Goal: Check status: Check status

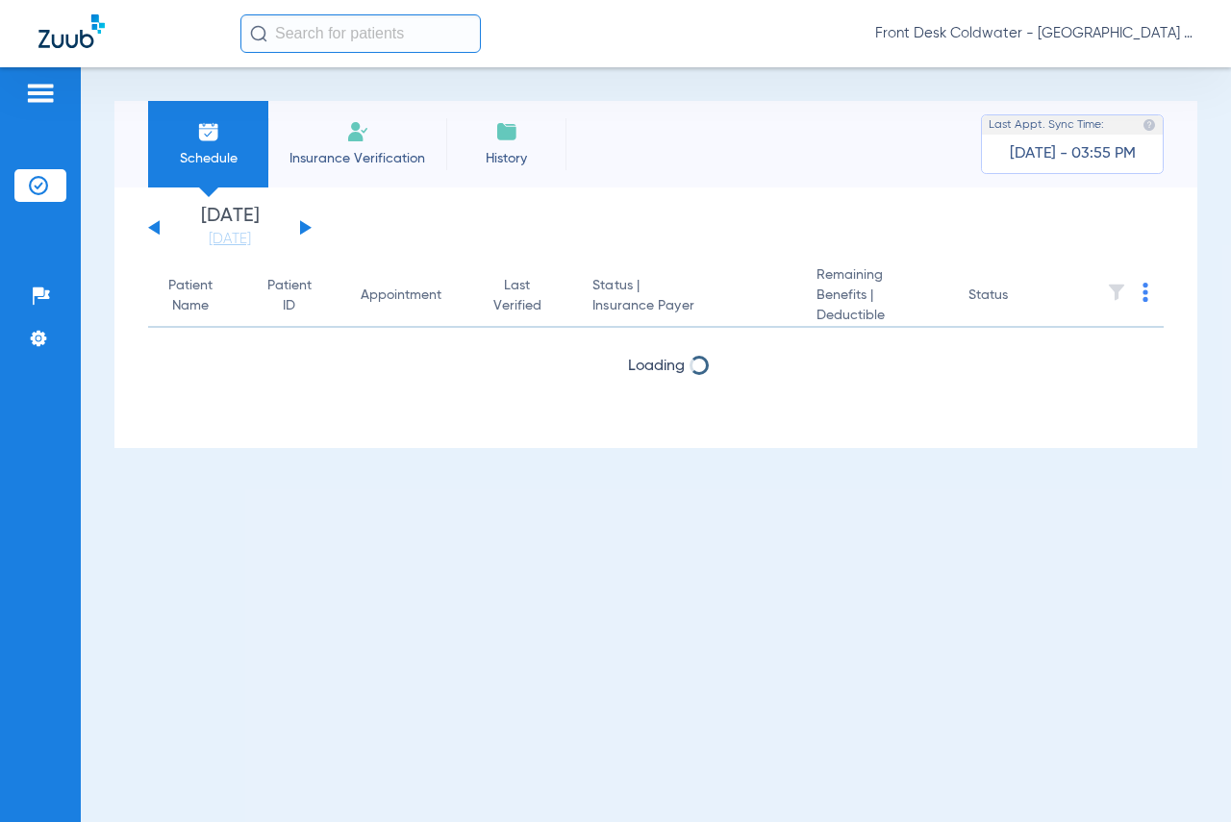
click at [299, 227] on div "[DATE] [DATE] [DATE] [DATE] [DATE] [DATE] [DATE] [DATE] [DATE] [DATE] [DATE] [D…" at bounding box center [229, 228] width 163 height 42
click at [304, 225] on button at bounding box center [306, 227] width 12 height 14
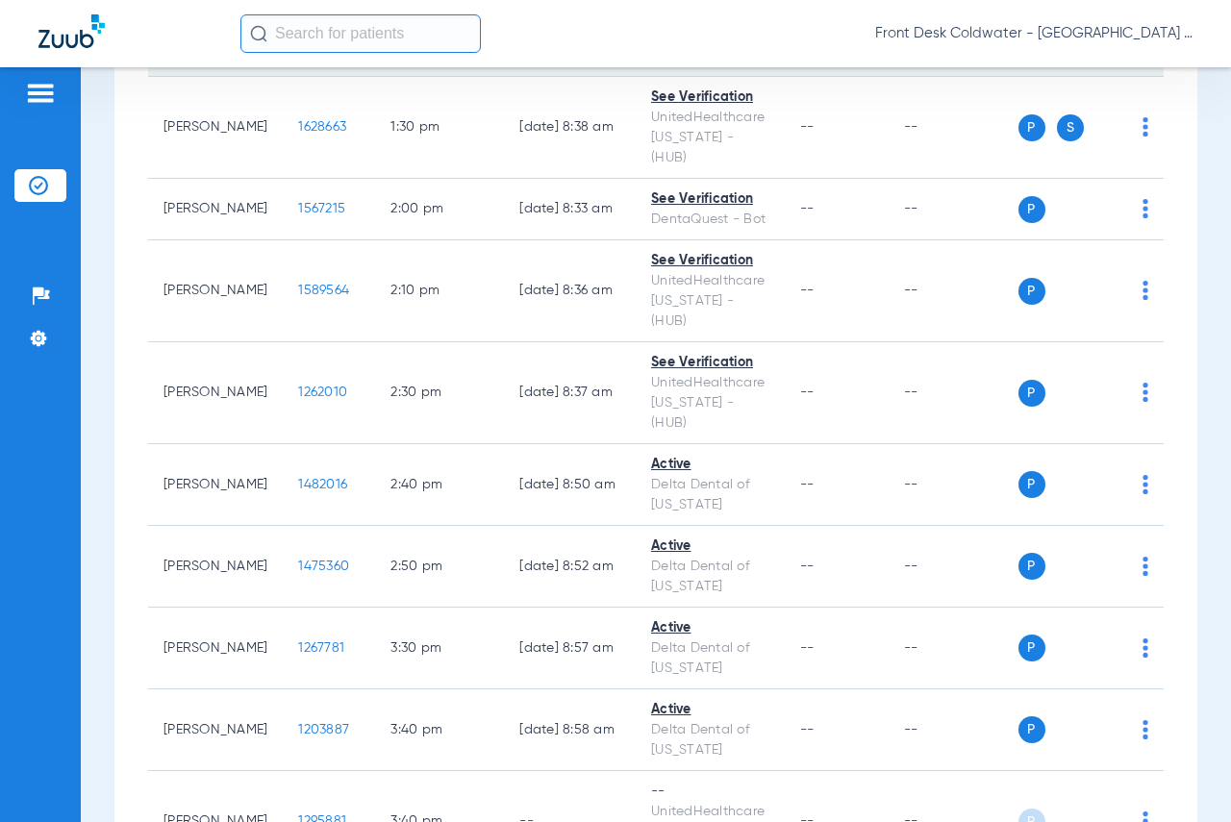
scroll to position [2785, 0]
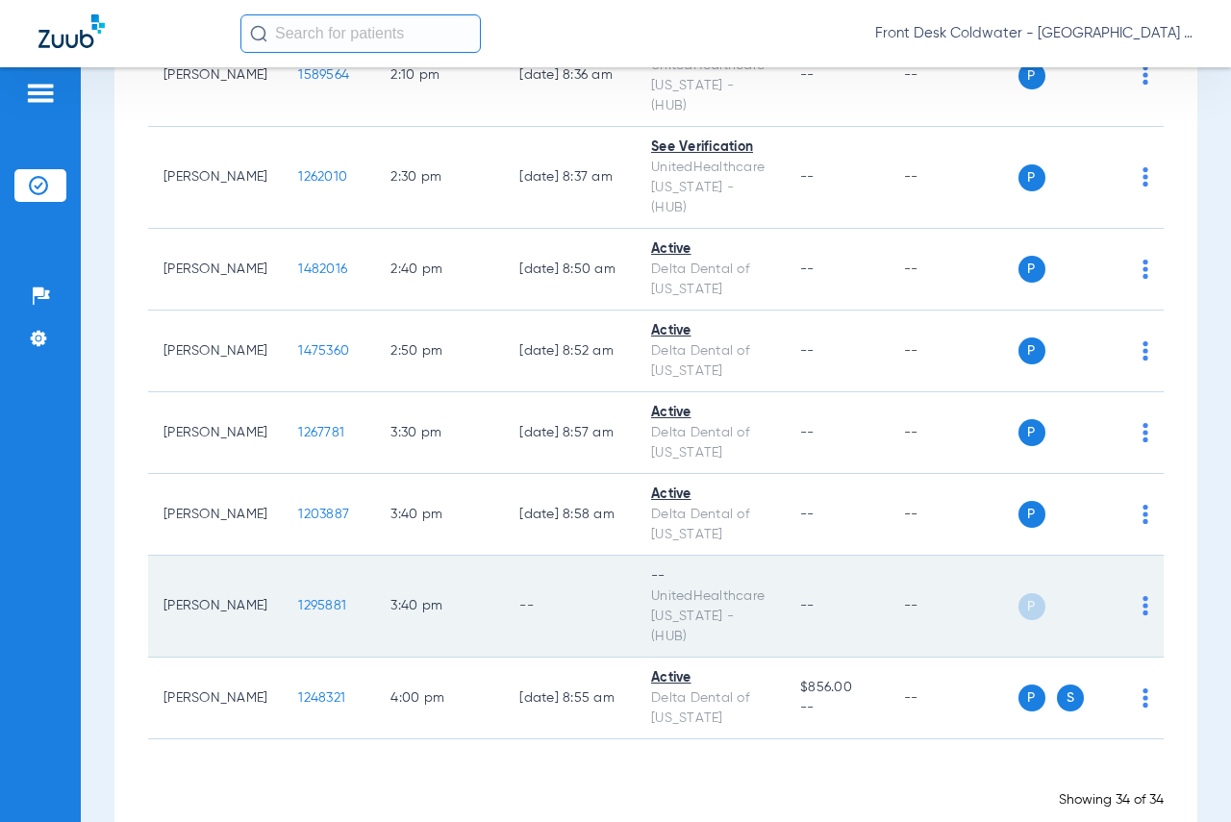
click at [192, 568] on td "Kimberly Bayles" at bounding box center [215, 607] width 135 height 102
click at [1137, 593] on div "P S" at bounding box center [1083, 606] width 131 height 27
click at [1142, 596] on img at bounding box center [1145, 605] width 6 height 19
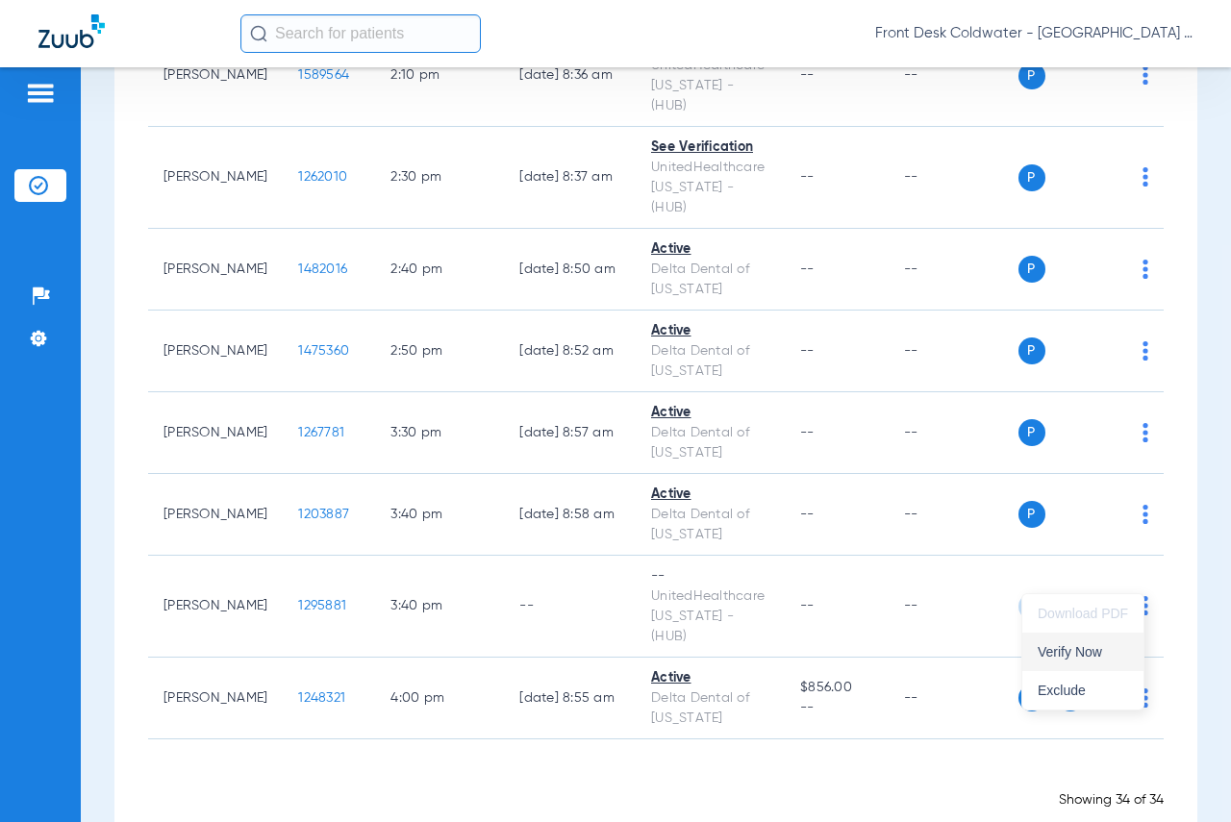
click at [1039, 648] on span "Verify Now" at bounding box center [1083, 651] width 90 height 13
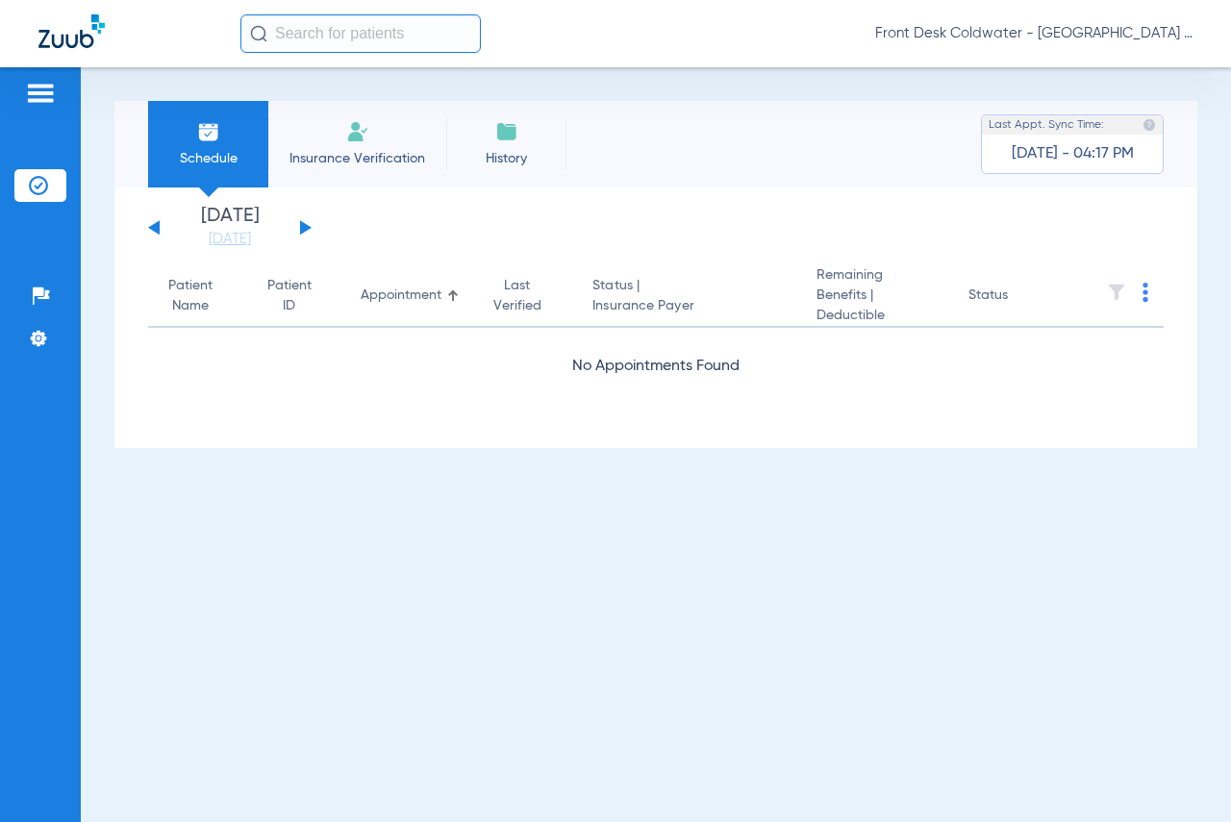
scroll to position [0, 0]
